Goal: Check status: Check status

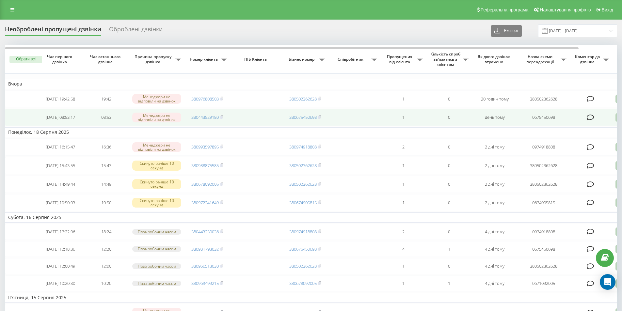
click at [588, 119] on icon at bounding box center [591, 117] width 8 height 7
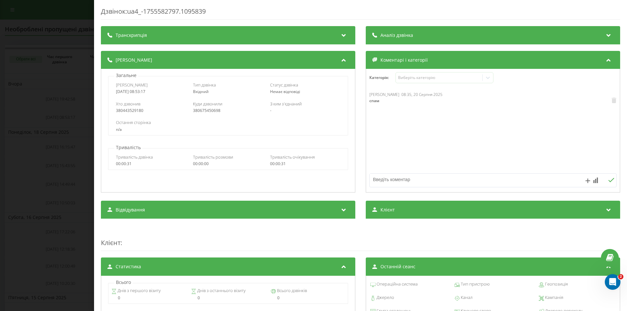
click at [58, 109] on div "Дзвінок : ua4_-1755582797.1095839 Транскрипція Для AI-аналізу майбутніх дзвінкі…" at bounding box center [313, 155] width 627 height 311
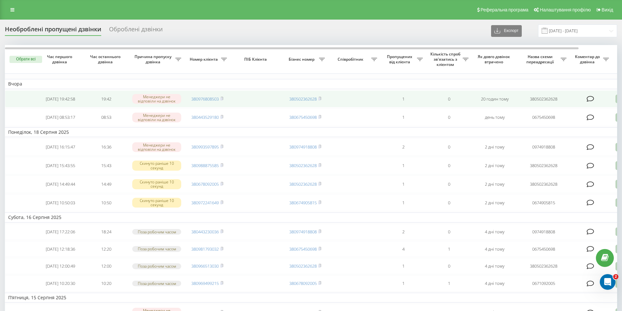
click at [159, 98] on div "Менеджери не відповіли на дзвінок" at bounding box center [156, 99] width 49 height 10
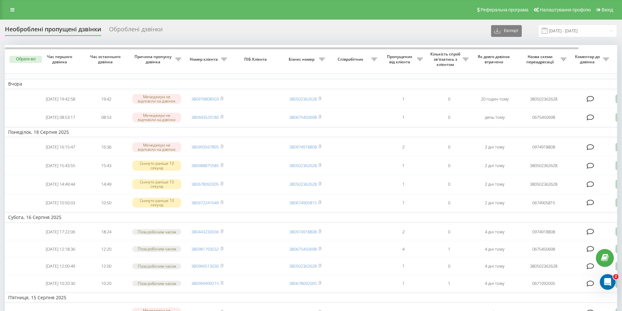
click at [136, 31] on div "Оброблені дзвінки" at bounding box center [136, 31] width 54 height 10
